Goal: Find specific page/section: Find specific page/section

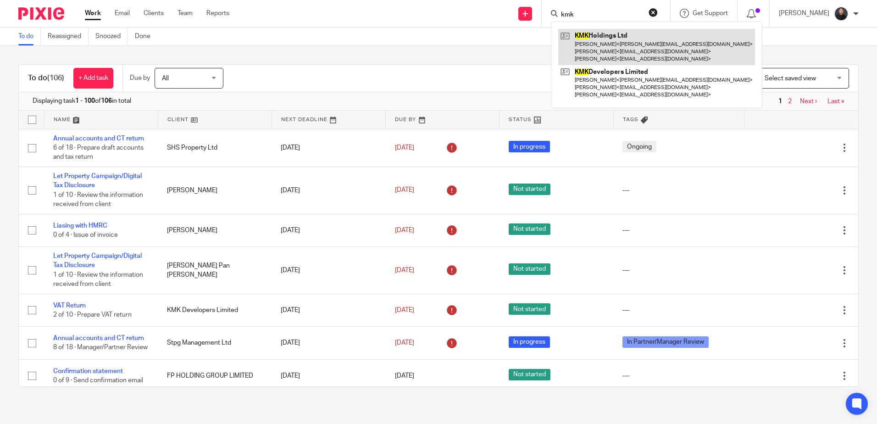
type input "kmk"
click at [641, 39] on link at bounding box center [656, 47] width 197 height 36
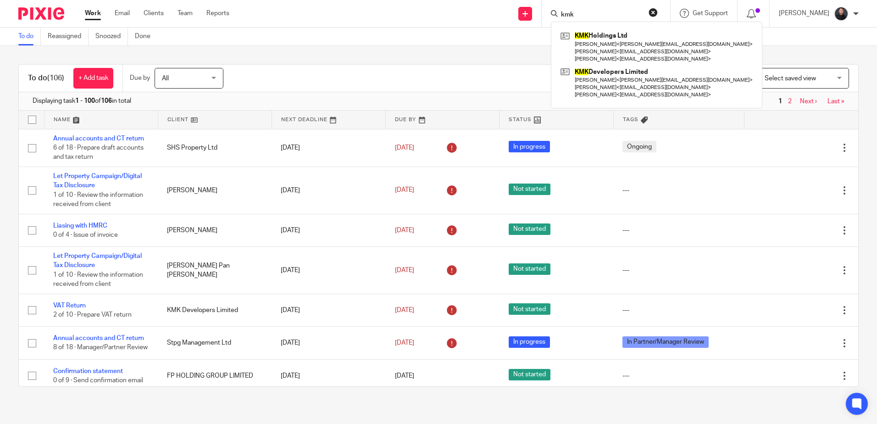
click at [461, 55] on div "To do (106) + Add task Due by All All Today Tomorrow This week Next week This m…" at bounding box center [438, 225] width 877 height 359
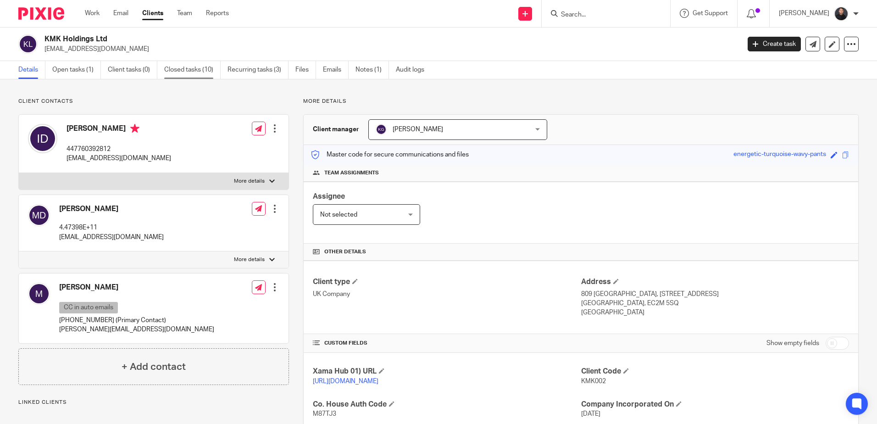
click at [186, 74] on link "Closed tasks (10)" at bounding box center [192, 70] width 56 height 18
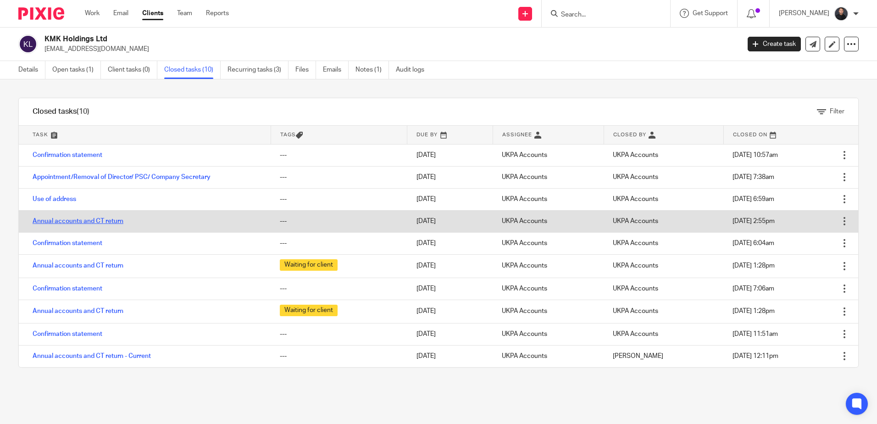
click at [104, 222] on link "Annual accounts and CT return" at bounding box center [78, 221] width 91 height 6
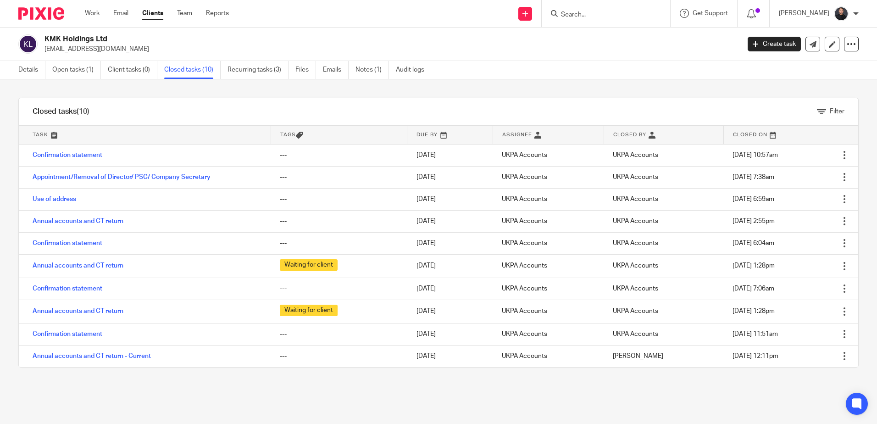
click at [633, 14] on input "Search" at bounding box center [601, 15] width 83 height 8
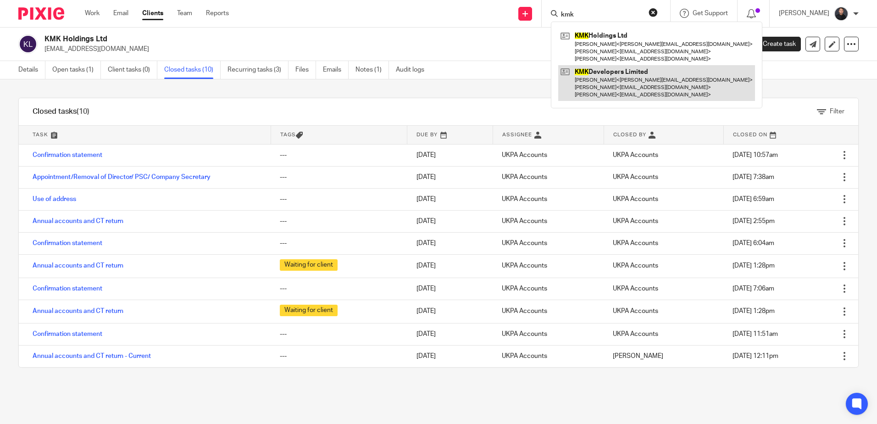
type input "kmk"
click at [608, 85] on link at bounding box center [656, 83] width 197 height 36
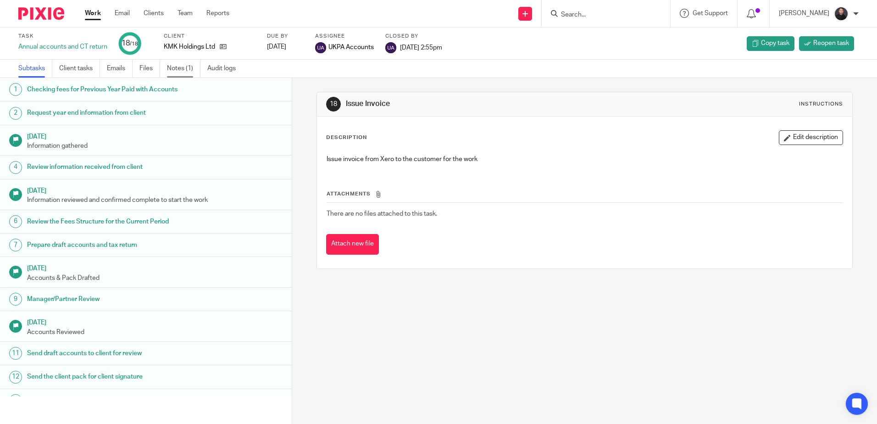
click at [187, 67] on link "Notes (1)" at bounding box center [183, 69] width 33 height 18
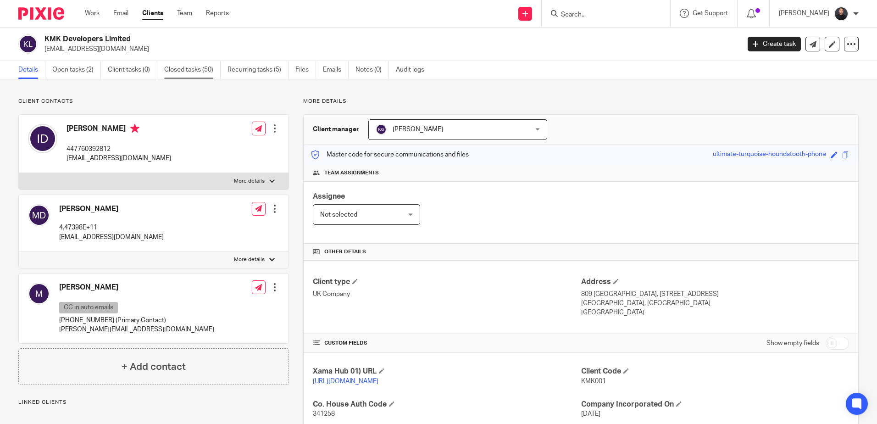
click at [189, 69] on link "Closed tasks (50)" at bounding box center [192, 70] width 56 height 18
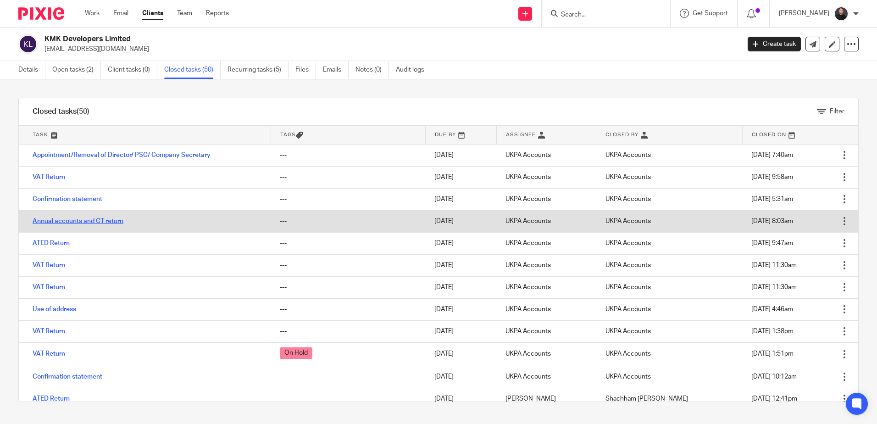
click at [78, 219] on link "Annual accounts and CT return" at bounding box center [78, 221] width 91 height 6
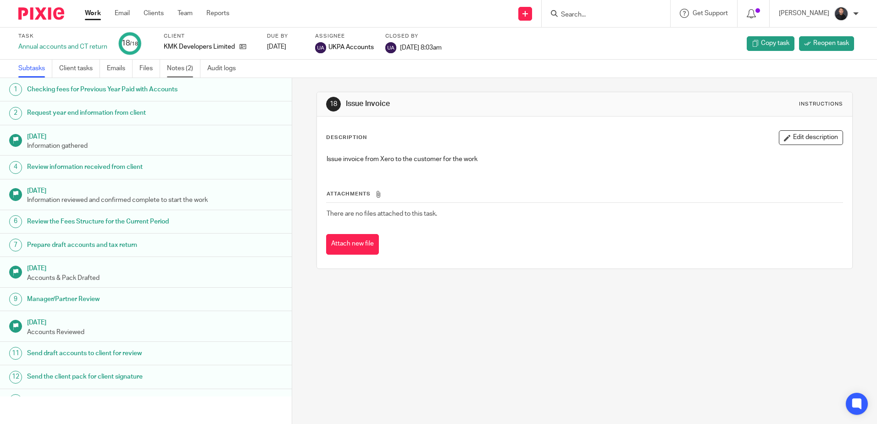
click at [175, 70] on link "Notes (2)" at bounding box center [183, 69] width 33 height 18
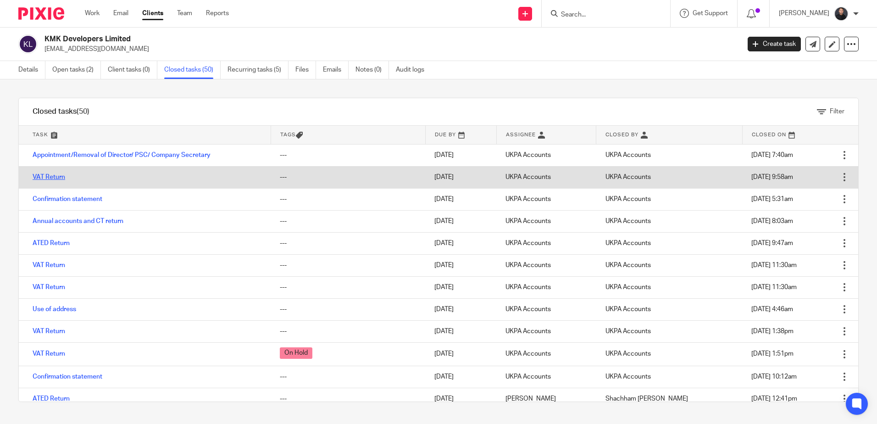
click at [55, 179] on link "VAT Return" at bounding box center [49, 177] width 33 height 6
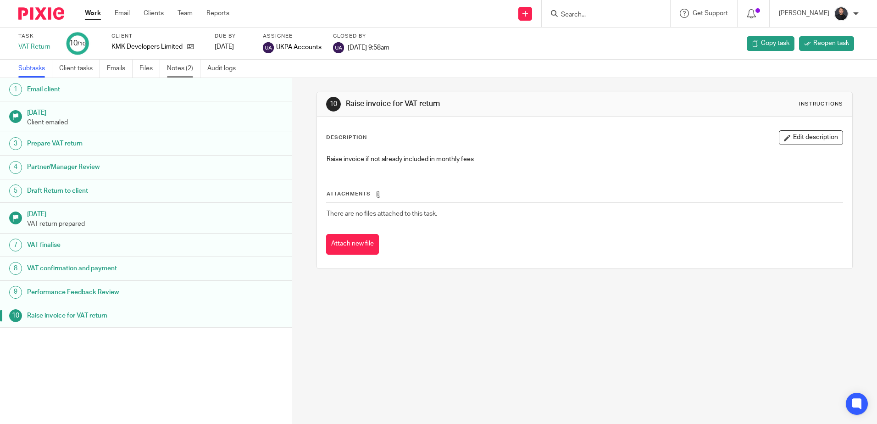
click at [182, 66] on link "Notes (2)" at bounding box center [183, 69] width 33 height 18
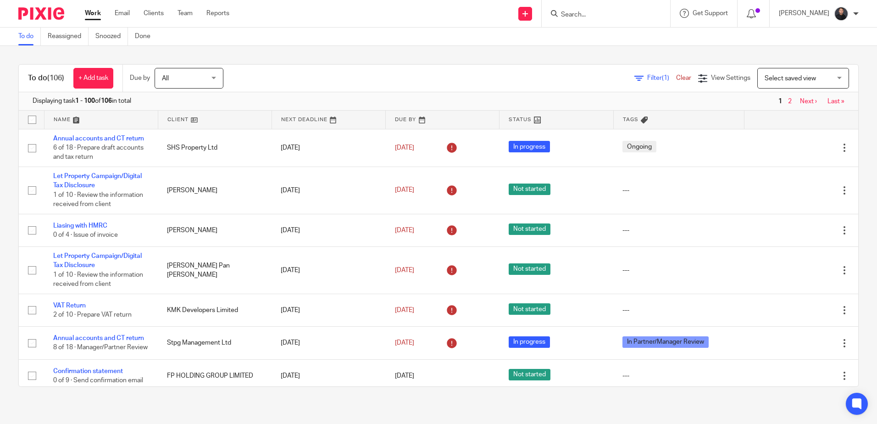
click at [601, 17] on input "Search" at bounding box center [601, 15] width 83 height 8
click at [474, 61] on div "To do (106) + Add task Due by All All [DATE] [DATE] This week Next week This mo…" at bounding box center [438, 225] width 877 height 359
